Goal: Obtain resource: Download file/media

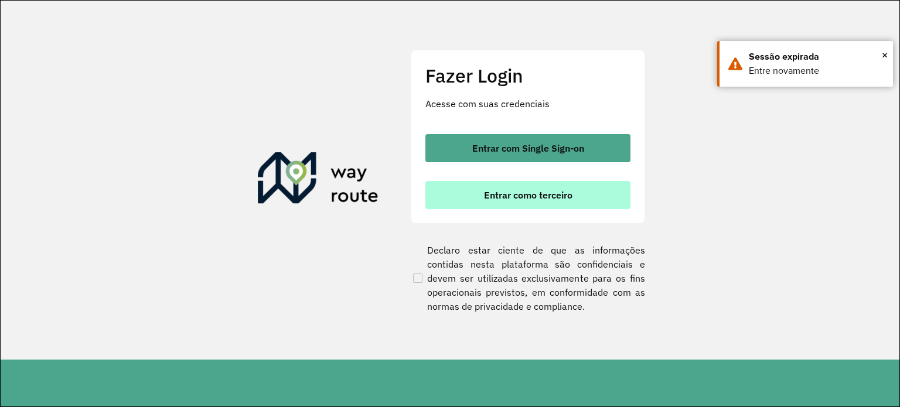
click at [491, 199] on span "Entrar como terceiro" at bounding box center [528, 194] width 88 height 9
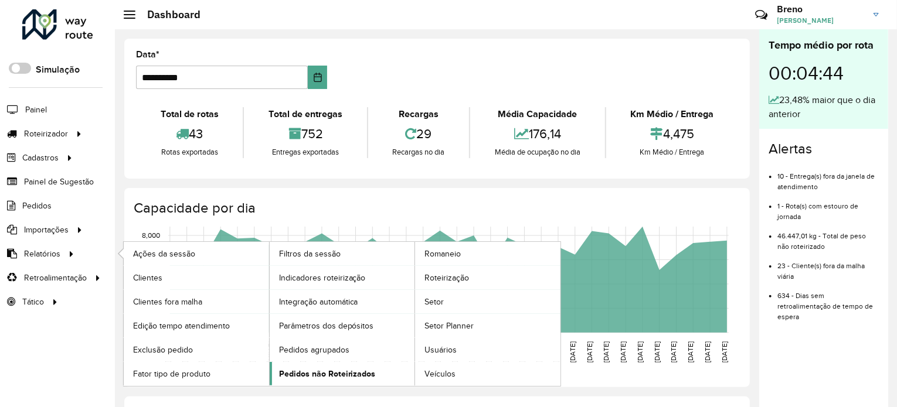
click at [308, 372] on span "Pedidos não Roteirizados" at bounding box center [327, 374] width 97 height 12
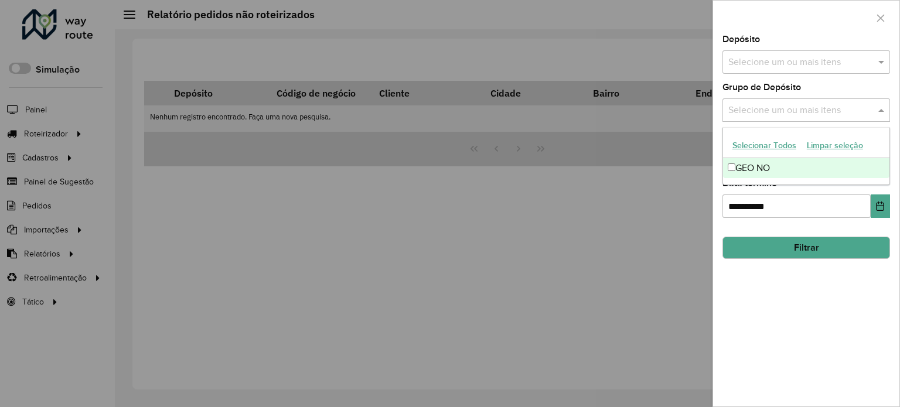
click at [775, 117] on div "Selecione um ou mais itens" at bounding box center [807, 109] width 168 height 23
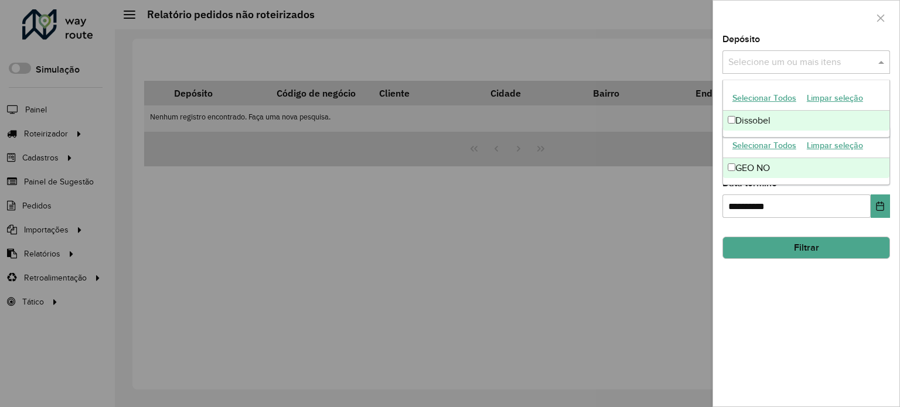
click at [770, 67] on input "text" at bounding box center [800, 63] width 150 height 14
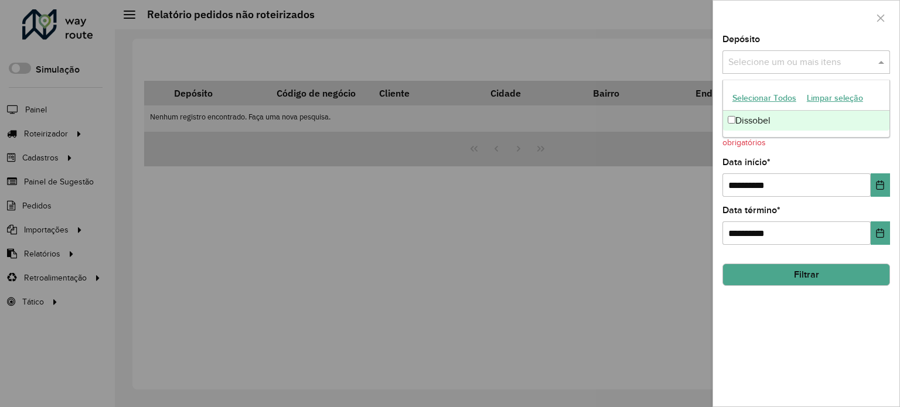
click at [758, 117] on div "Dissobel" at bounding box center [806, 121] width 166 height 20
click at [744, 301] on div "**********" at bounding box center [806, 221] width 186 height 372
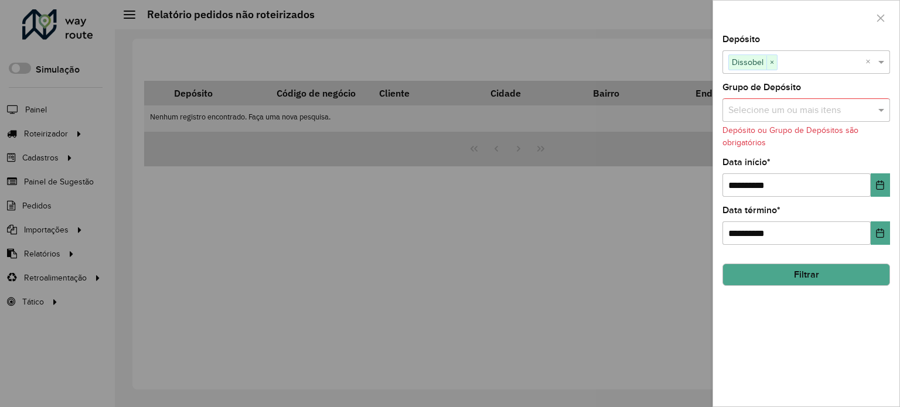
click at [745, 282] on button "Filtrar" at bounding box center [807, 275] width 168 height 22
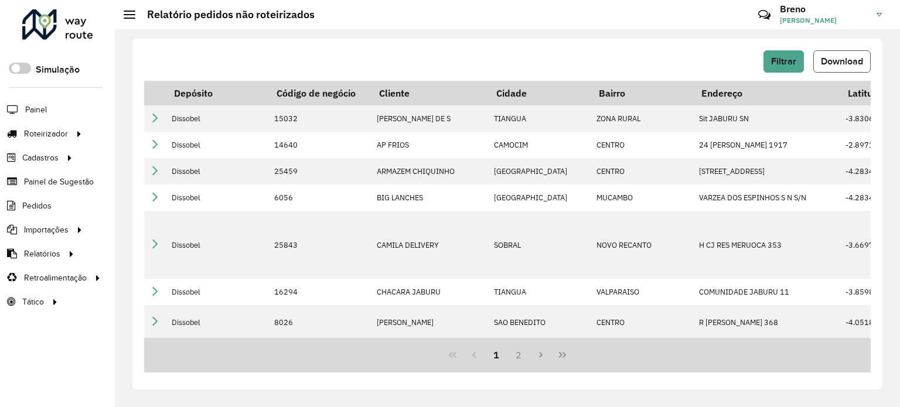
click at [816, 66] on button "Download" at bounding box center [841, 61] width 57 height 22
click at [529, 407] on div "Filtrar Download Depósito Código de negócio Cliente [GEOGRAPHIC_DATA] Endereço …" at bounding box center [507, 218] width 785 height 378
